Goal: Task Accomplishment & Management: Complete application form

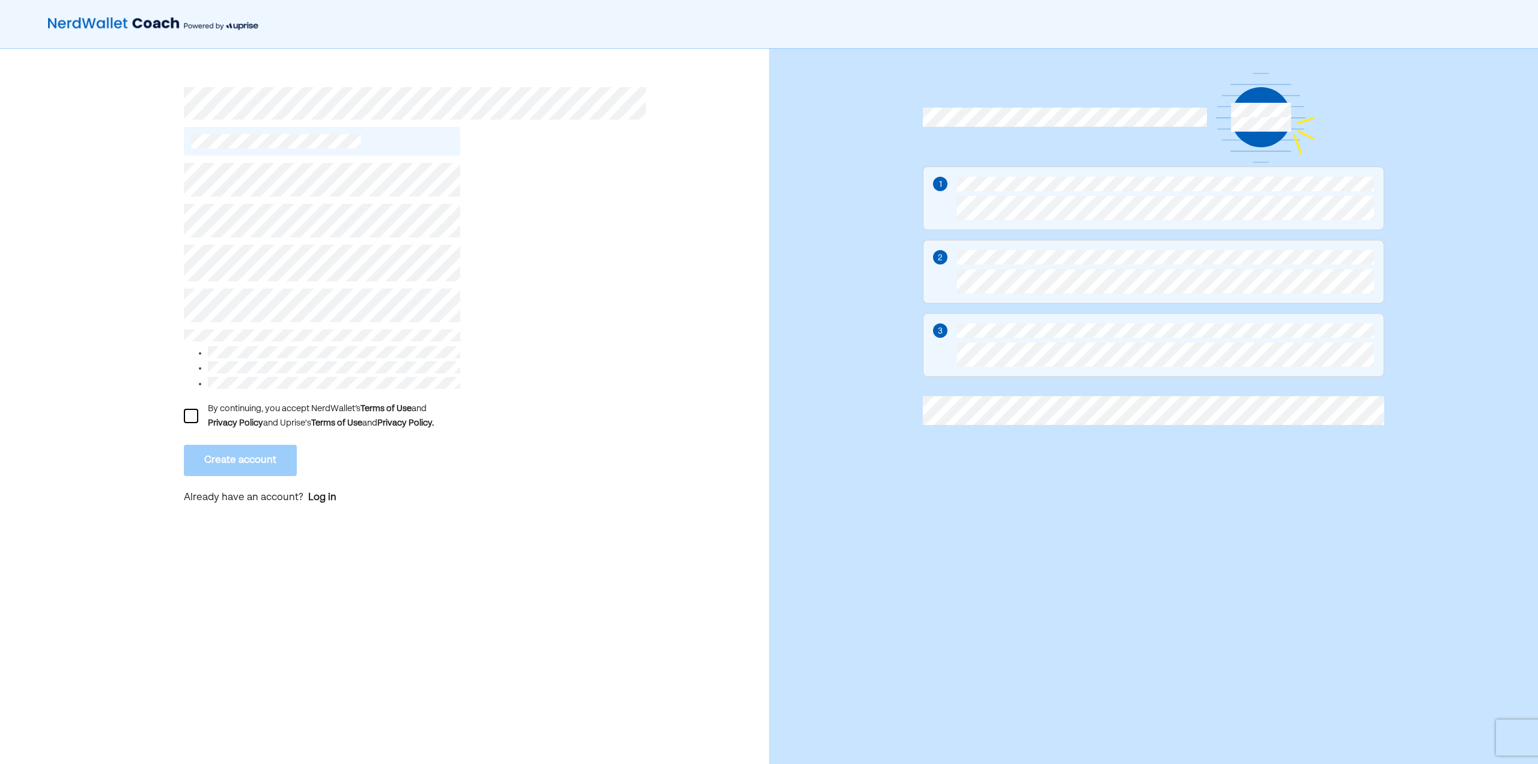
click at [162, 309] on div "By continuing, you accept NerdWallet’s Terms of Use and Privacy Policy and Upri…" at bounding box center [384, 412] width 769 height 727
click at [333, 346] on li at bounding box center [334, 354] width 252 height 16
click at [193, 410] on div at bounding box center [191, 416] width 14 height 14
click at [233, 455] on button "Create account" at bounding box center [240, 460] width 113 height 31
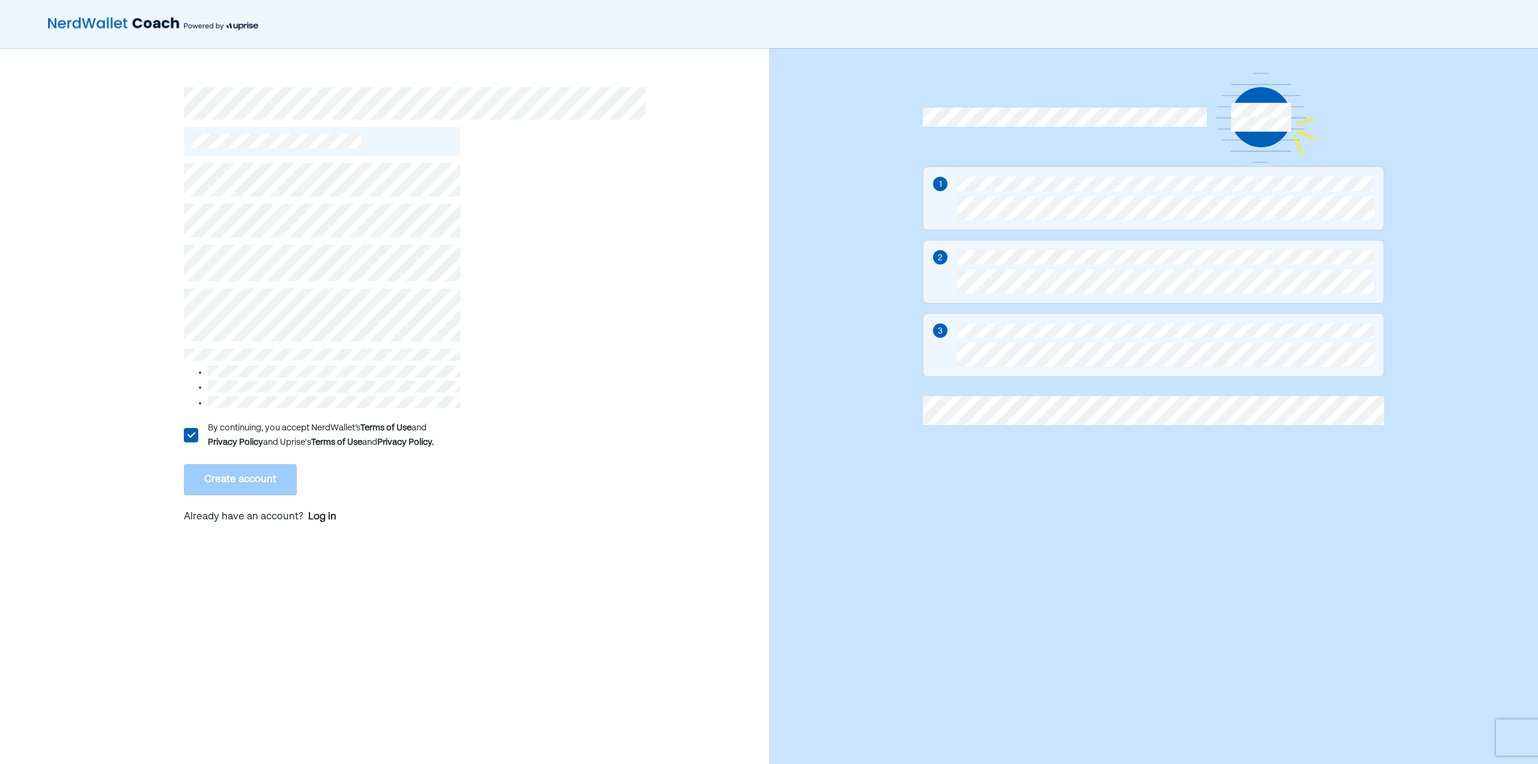
click at [144, 310] on div "L By continuing, you accept NerdWallet’s Terms of Use and Privacy Policy and Up…" at bounding box center [384, 412] width 769 height 727
drag, startPoint x: 572, startPoint y: 512, endPoint x: 564, endPoint y: 515, distance: 8.9
click at [566, 514] on div "L By continuing, you accept NerdWallet’s Terms of Use and Privacy Policy and Up…" at bounding box center [415, 345] width 462 height 379
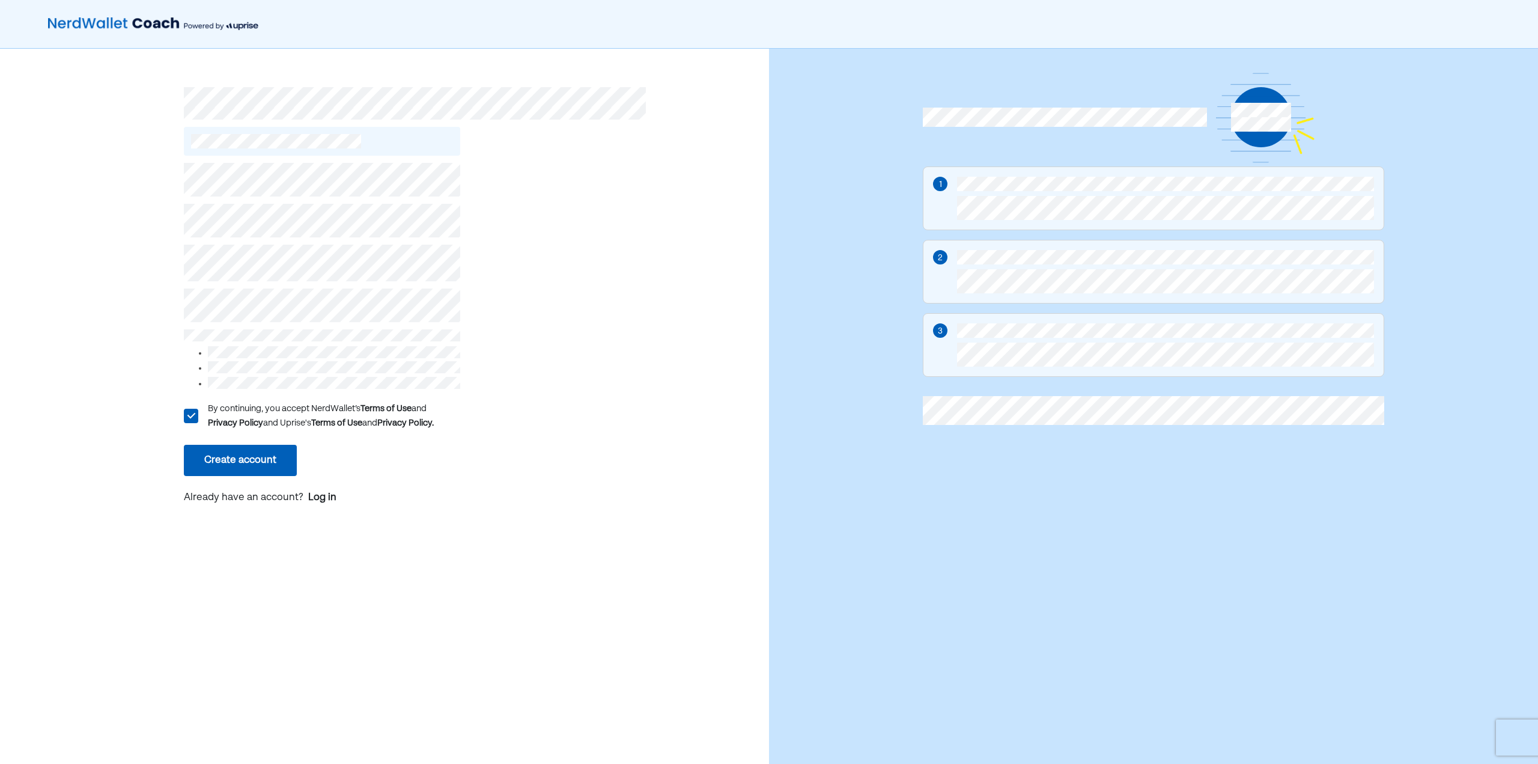
click at [142, 320] on div "L By continuing, you accept NerdWallet’s Terms of Use and Privacy Policy and Up…" at bounding box center [384, 412] width 769 height 727
drag, startPoint x: 293, startPoint y: 433, endPoint x: 266, endPoint y: 448, distance: 30.7
click at [267, 448] on div "L By continuing, you accept NerdWallet’s Terms of Use and Privacy Policy and Up…" at bounding box center [322, 336] width 276 height 360
click at [268, 446] on button "Create account" at bounding box center [240, 460] width 113 height 31
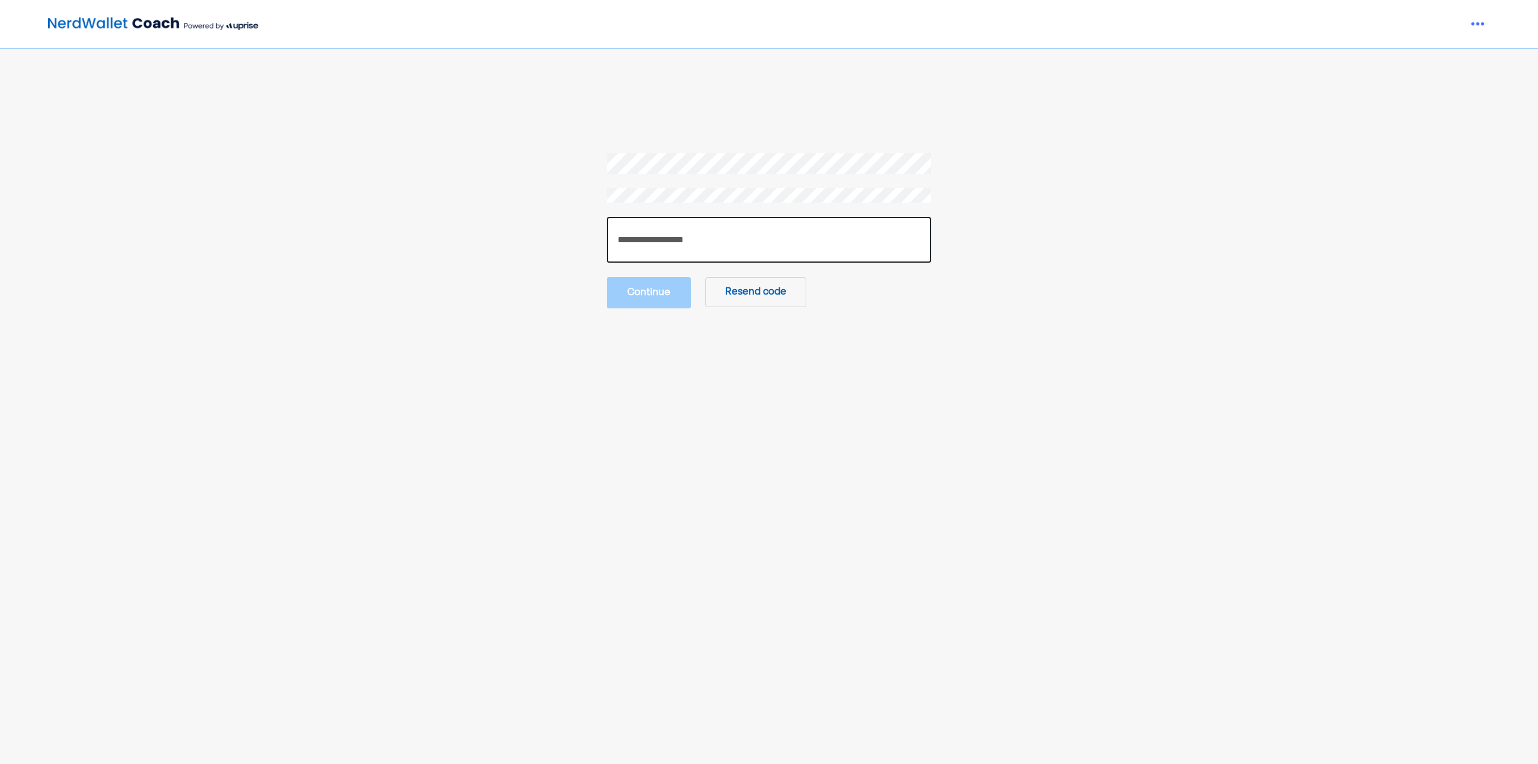
click at [845, 238] on input "number" at bounding box center [769, 240] width 324 height 46
click at [641, 243] on input "number" at bounding box center [769, 240] width 324 height 46
type input "******"
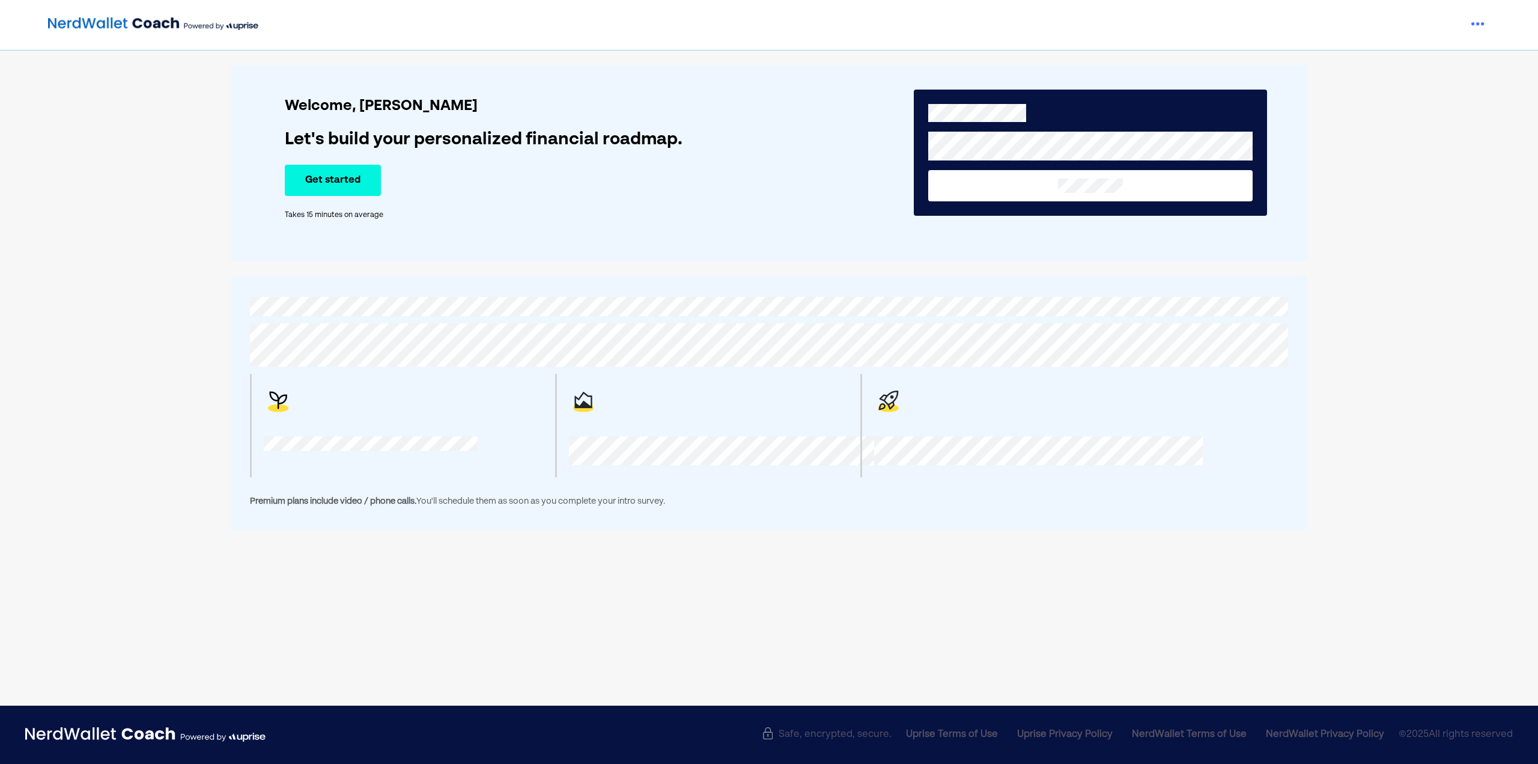
click at [359, 178] on button "Get started" at bounding box center [333, 180] width 96 height 31
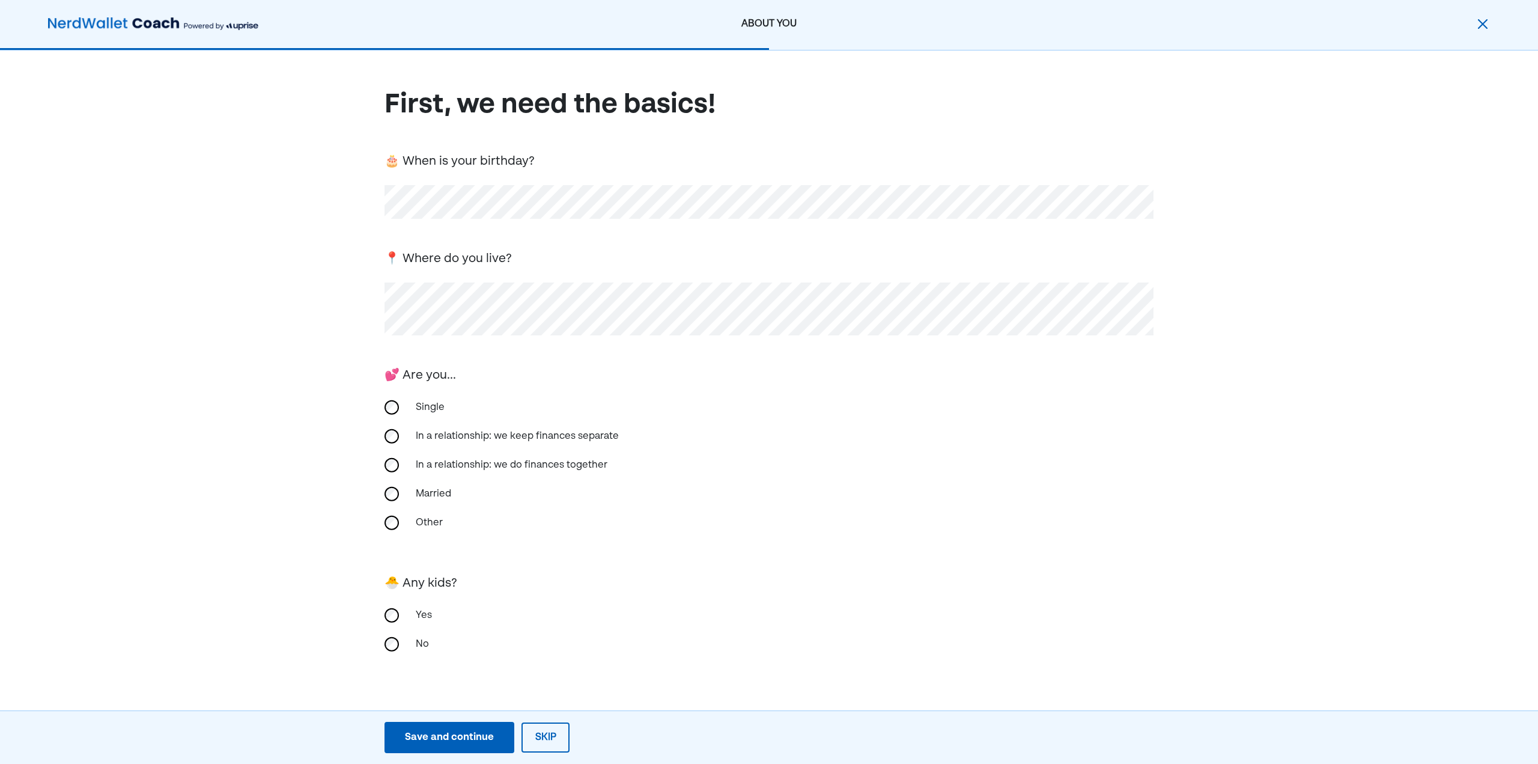
click at [403, 485] on div "Married" at bounding box center [769, 493] width 769 height 29
click at [407, 641] on div "No" at bounding box center [769, 644] width 769 height 29
click at [424, 727] on button "Save and continue Save Save and continue" at bounding box center [450, 737] width 130 height 31
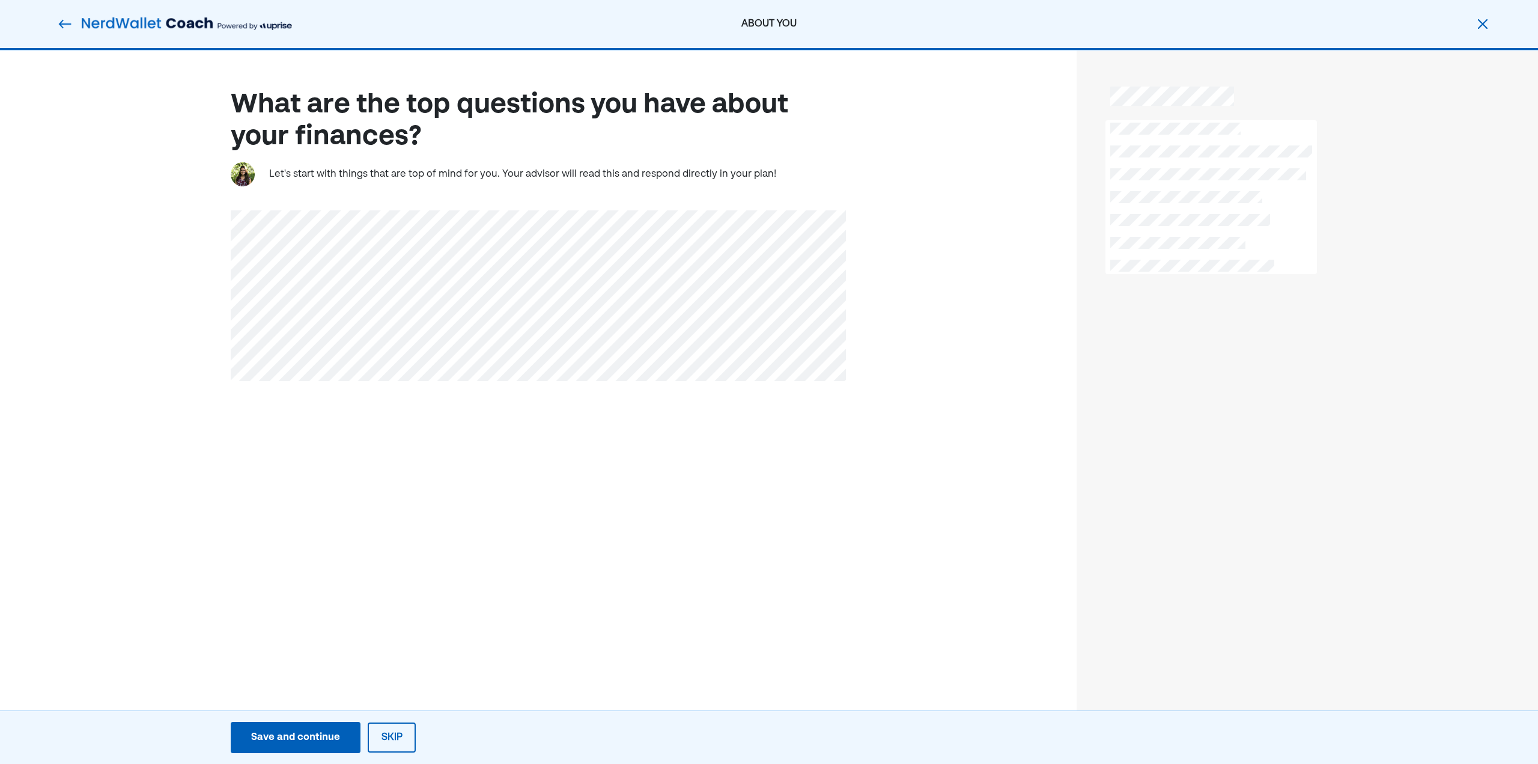
drag, startPoint x: 319, startPoint y: 720, endPoint x: 310, endPoint y: 735, distance: 17.5
click at [312, 730] on div "Save and continue Save Save and continue Skip" at bounding box center [323, 737] width 647 height 47
click at [309, 738] on div "Save and continue" at bounding box center [295, 737] width 89 height 14
